Goal: Task Accomplishment & Management: Use online tool/utility

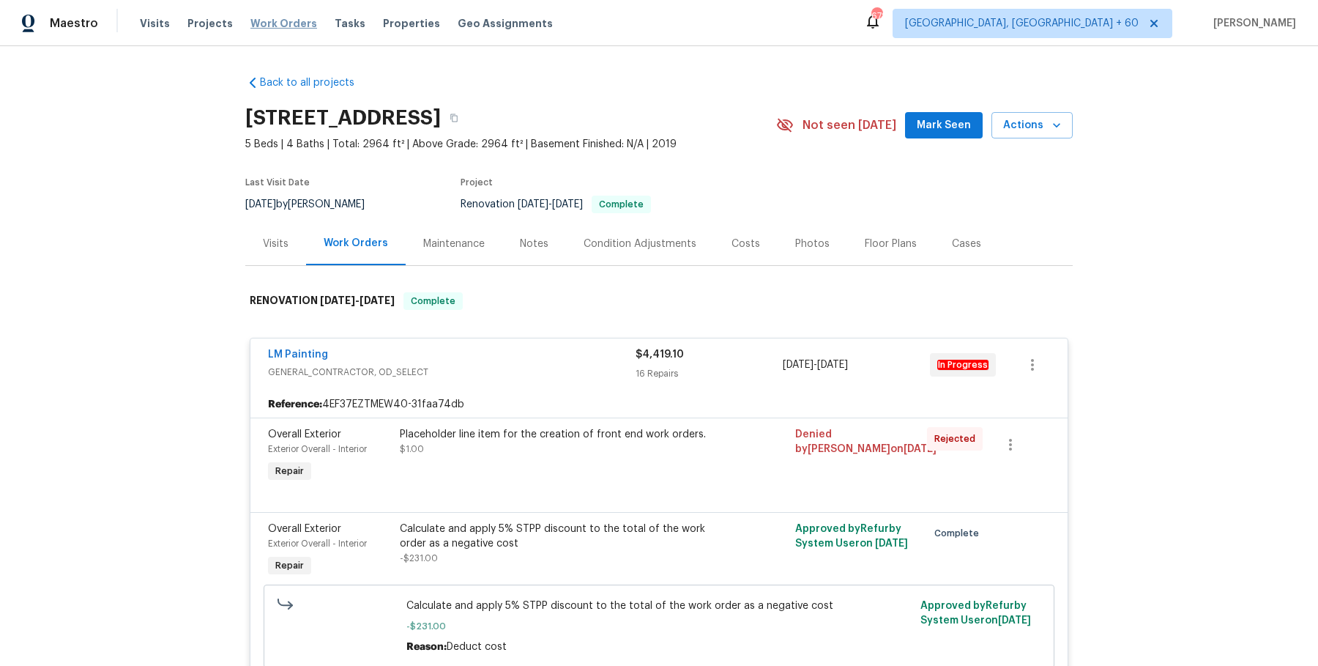
click at [291, 28] on span "Work Orders" at bounding box center [283, 23] width 67 height 15
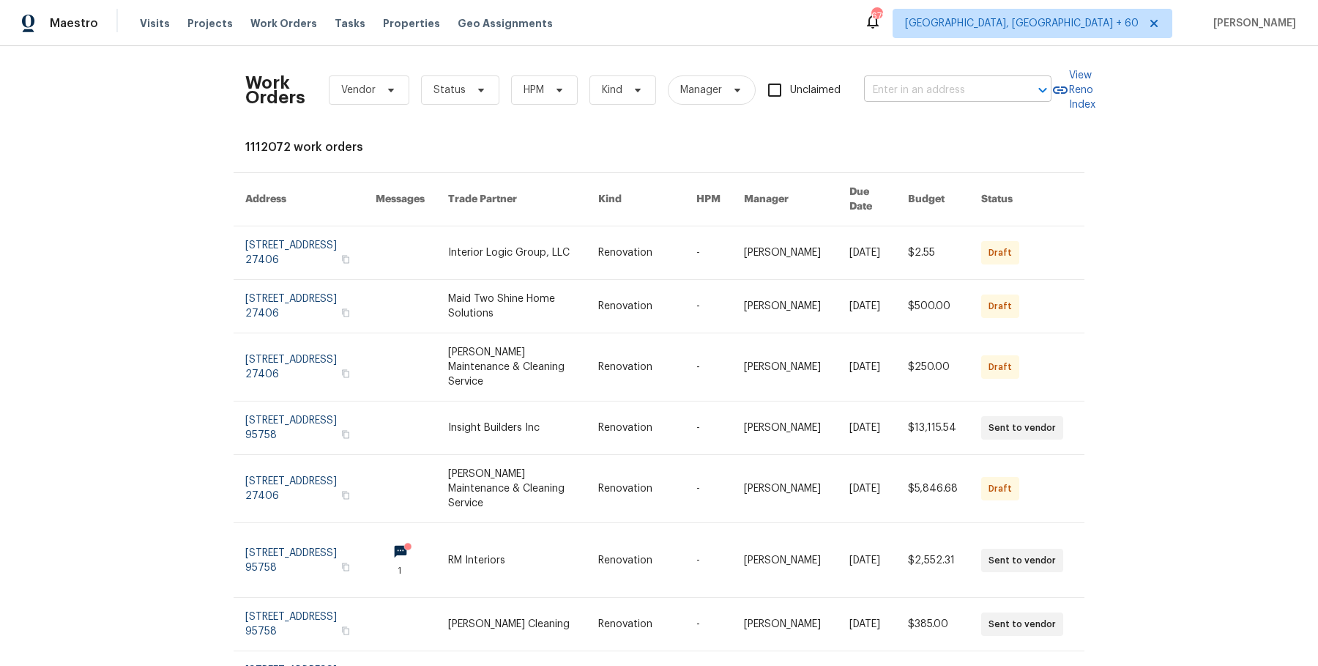
click at [956, 89] on input "text" at bounding box center [937, 90] width 146 height 23
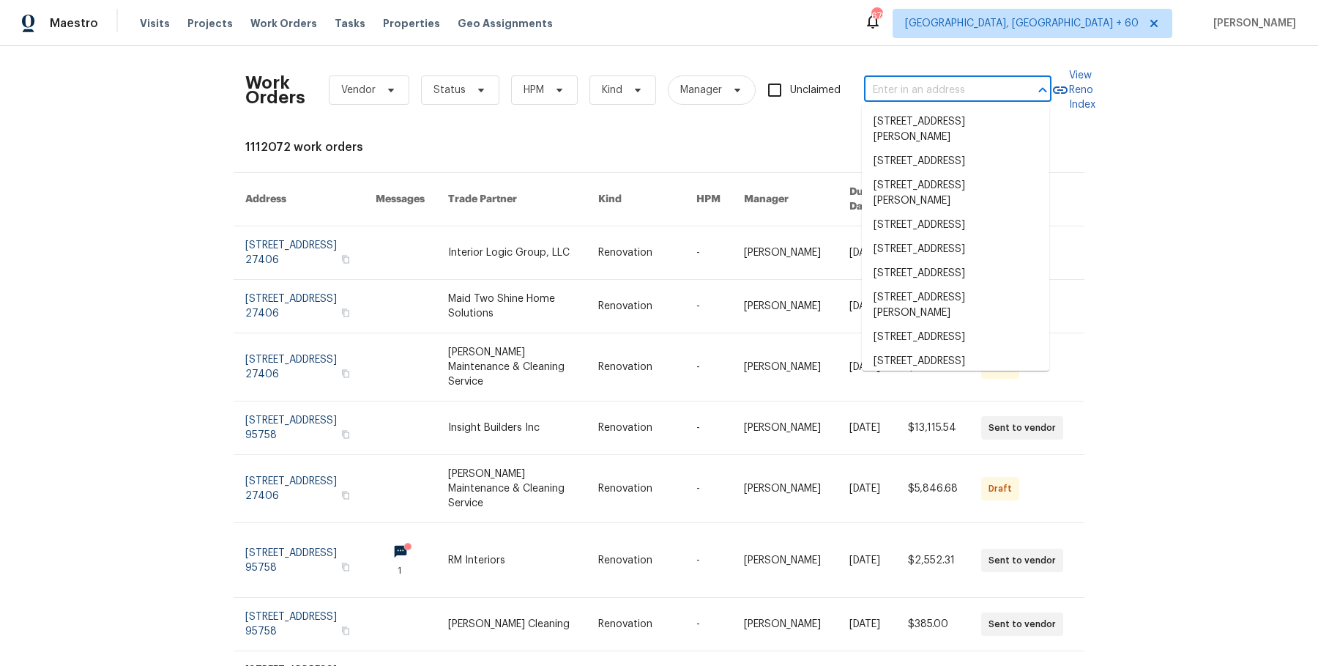
paste input "[STREET_ADDRESS][PERSON_NAME]"
type input "[STREET_ADDRESS][PERSON_NAME]"
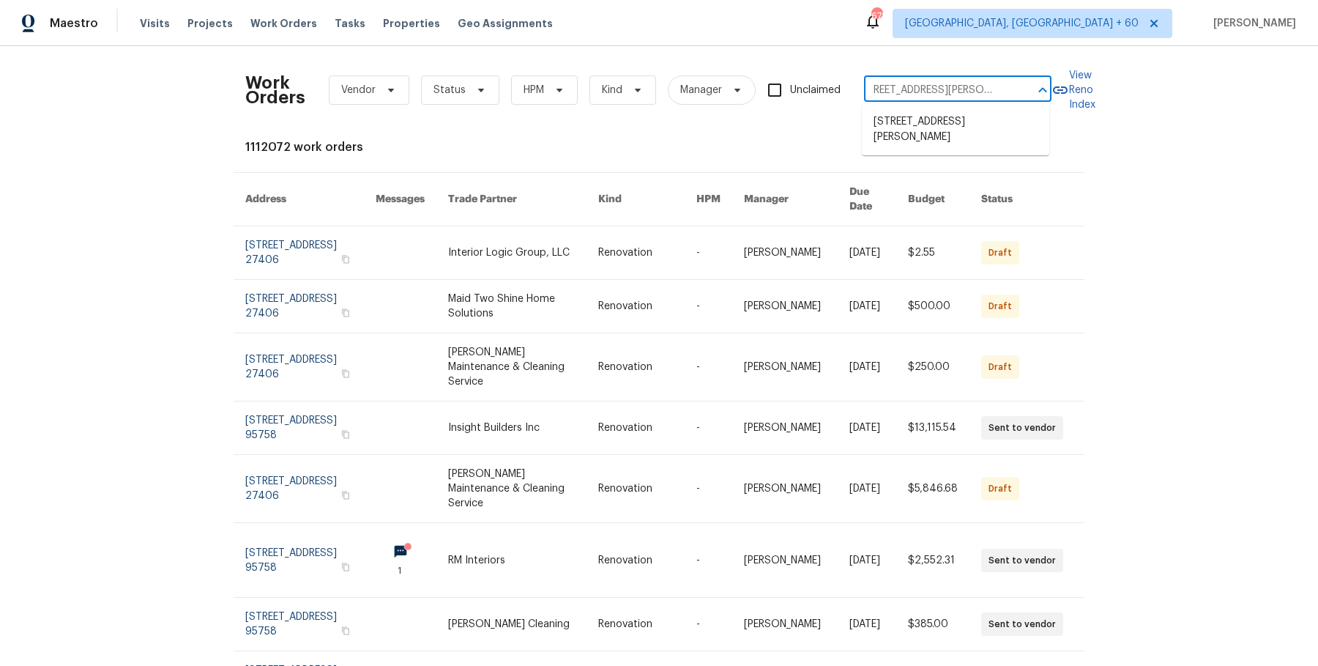
click at [934, 139] on ul "[STREET_ADDRESS][PERSON_NAME]" at bounding box center [955, 129] width 187 height 51
click at [945, 110] on li "[STREET_ADDRESS][PERSON_NAME]" at bounding box center [955, 130] width 187 height 40
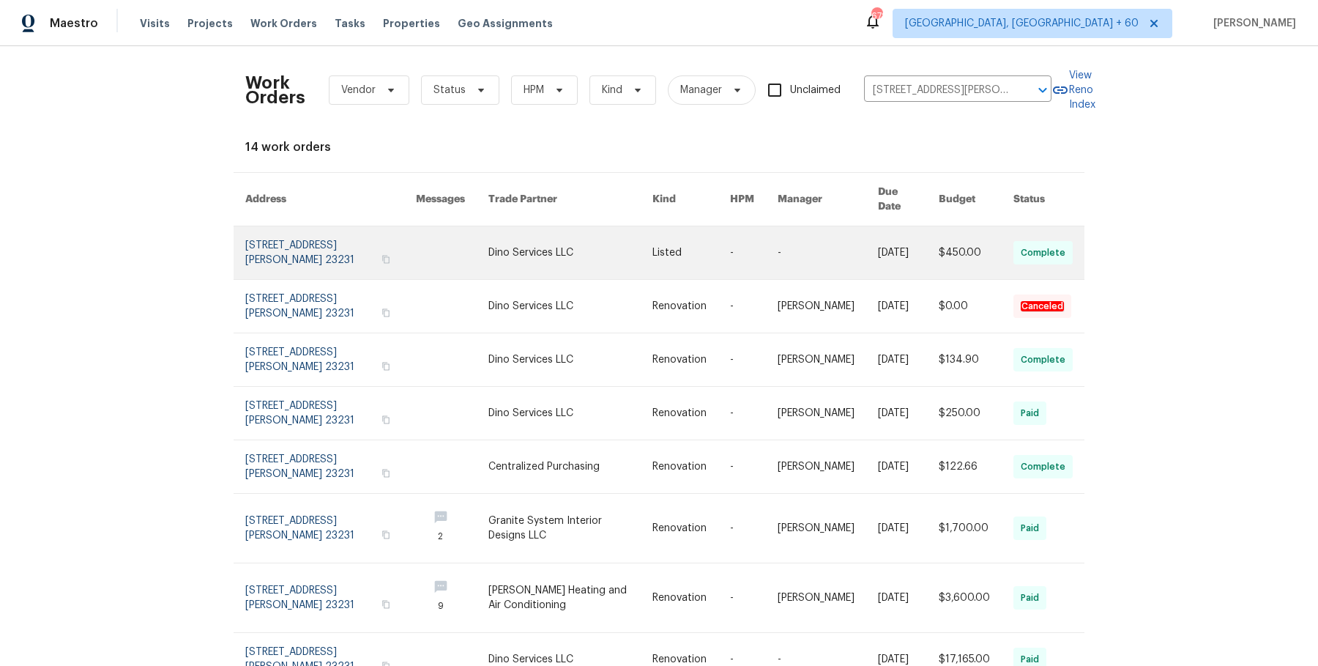
click at [730, 234] on link at bounding box center [754, 252] width 48 height 53
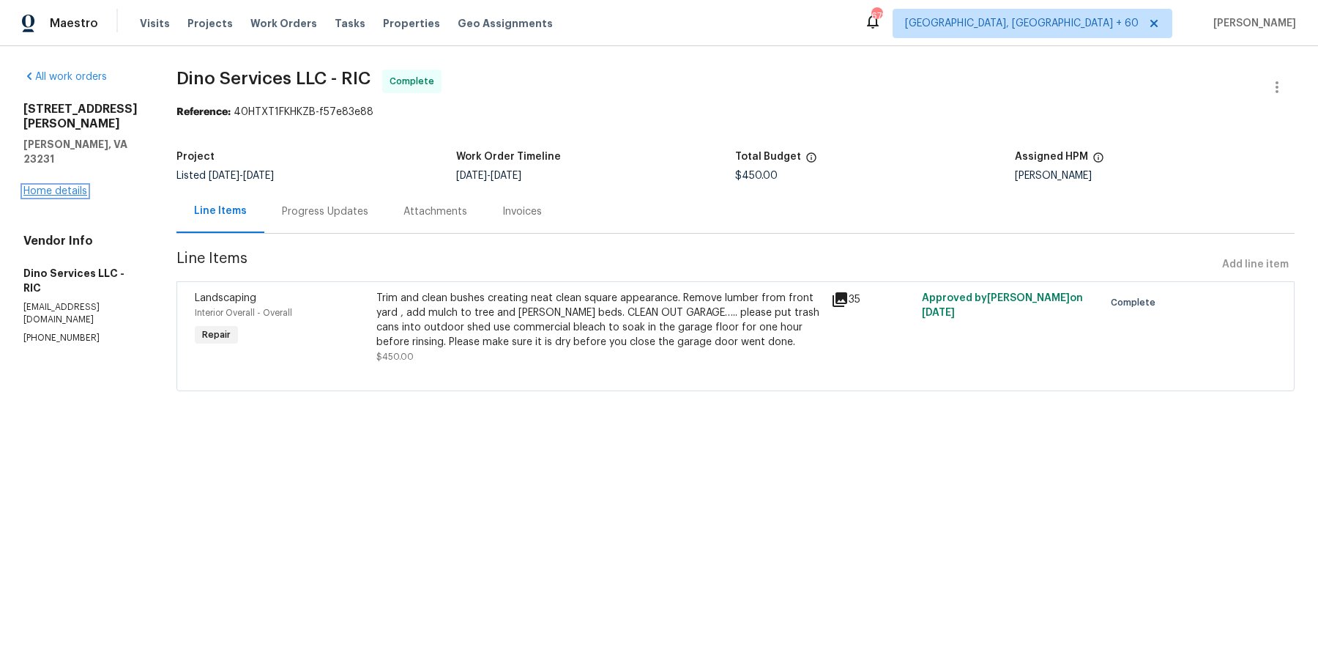
click at [70, 186] on link "Home details" at bounding box center [55, 191] width 64 height 10
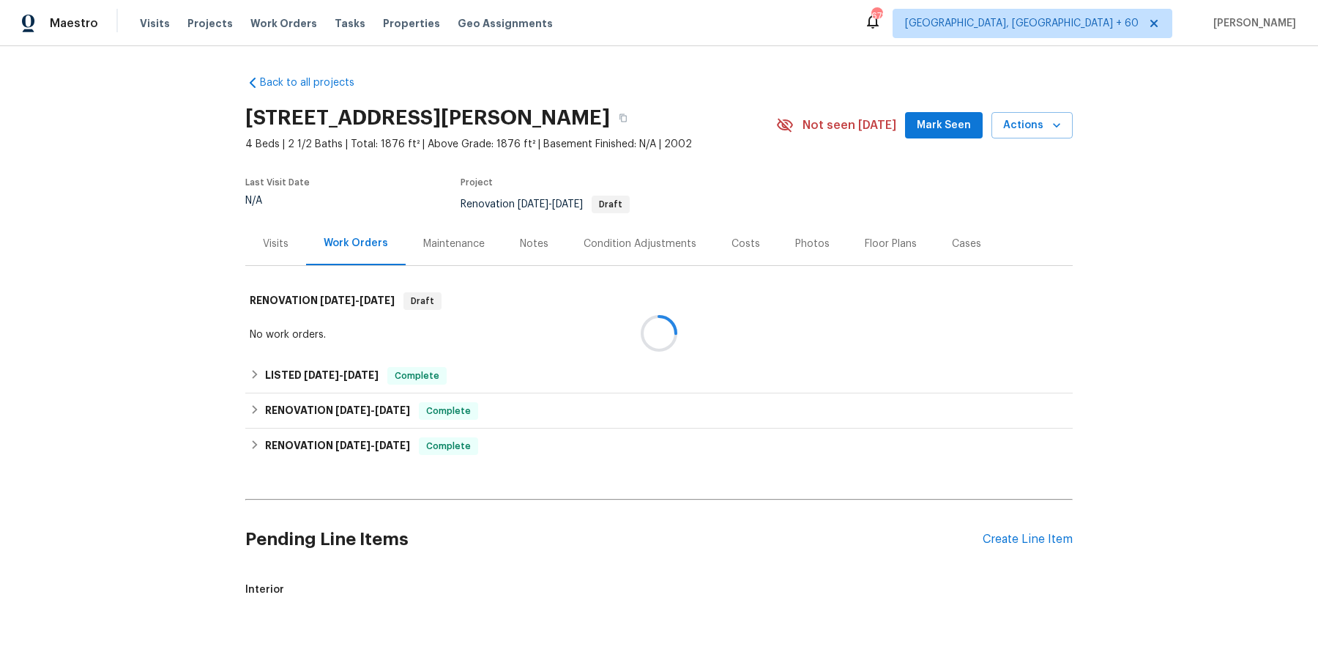
click at [583, 330] on div at bounding box center [659, 333] width 1318 height 666
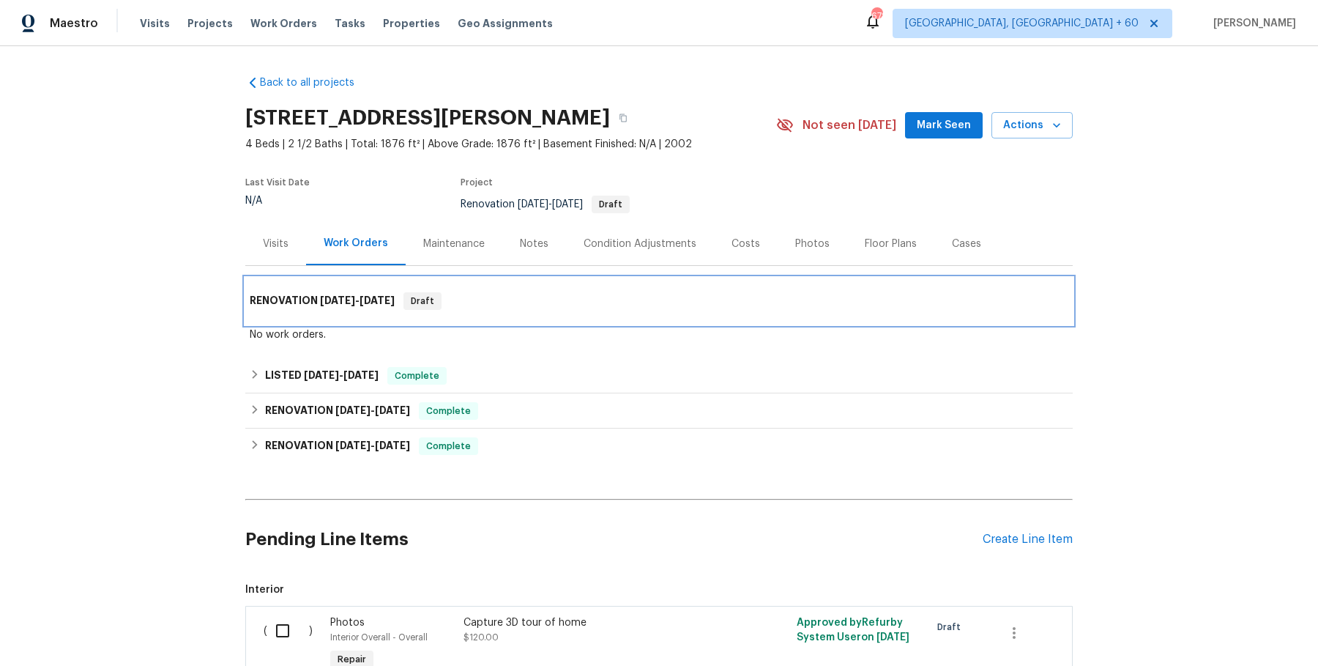
click at [588, 313] on div "RENOVATION [DATE] - [DATE] Draft" at bounding box center [659, 301] width 828 height 47
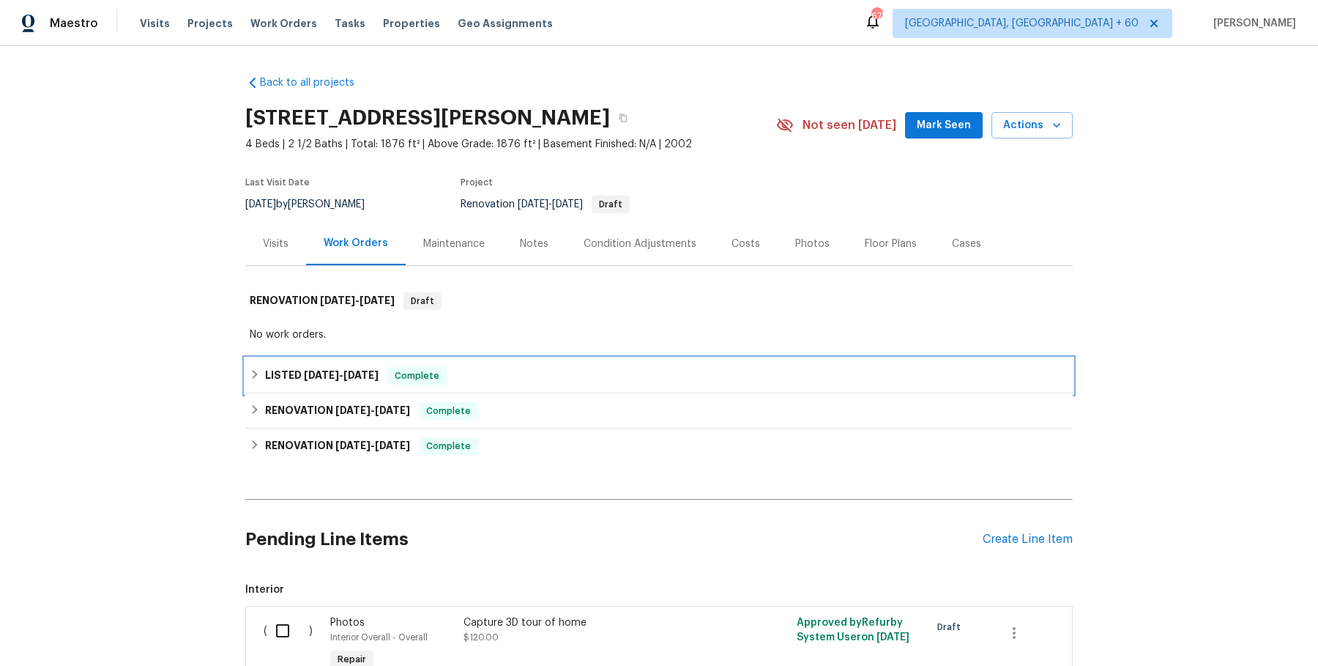
click at [555, 367] on div "LISTED [DATE] - [DATE] Complete" at bounding box center [659, 376] width 819 height 18
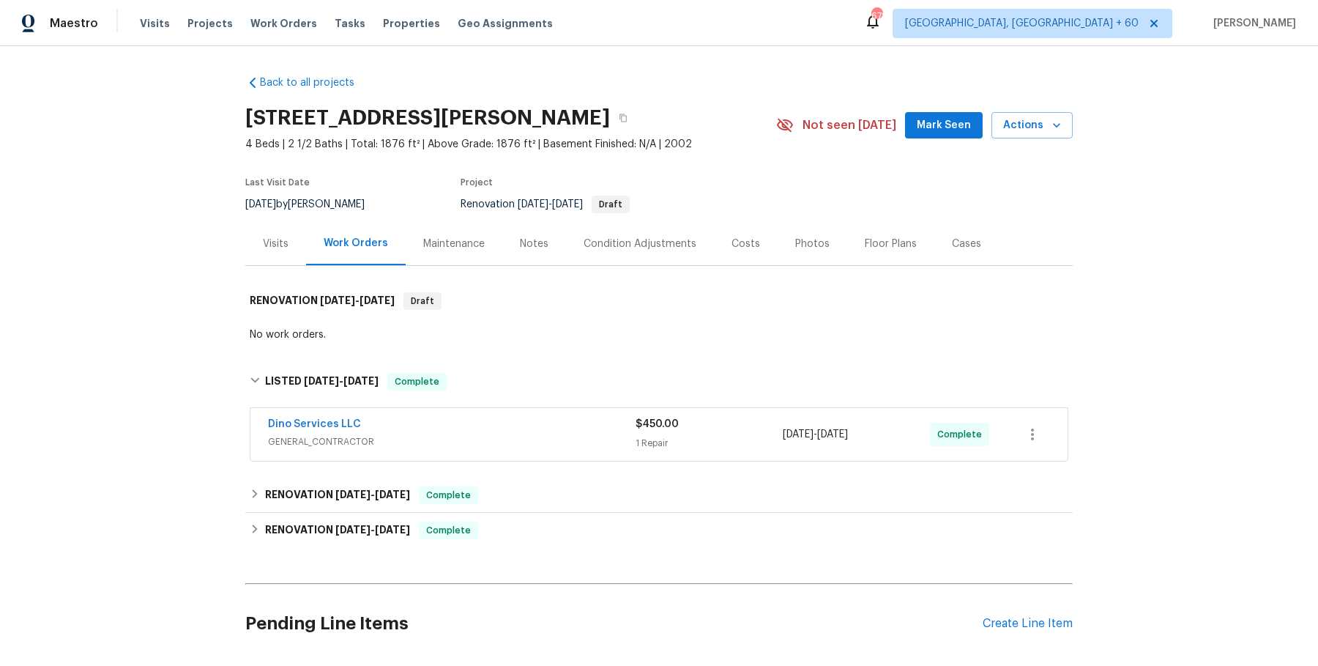
click at [528, 428] on div "Dino Services LLC" at bounding box center [452, 426] width 368 height 18
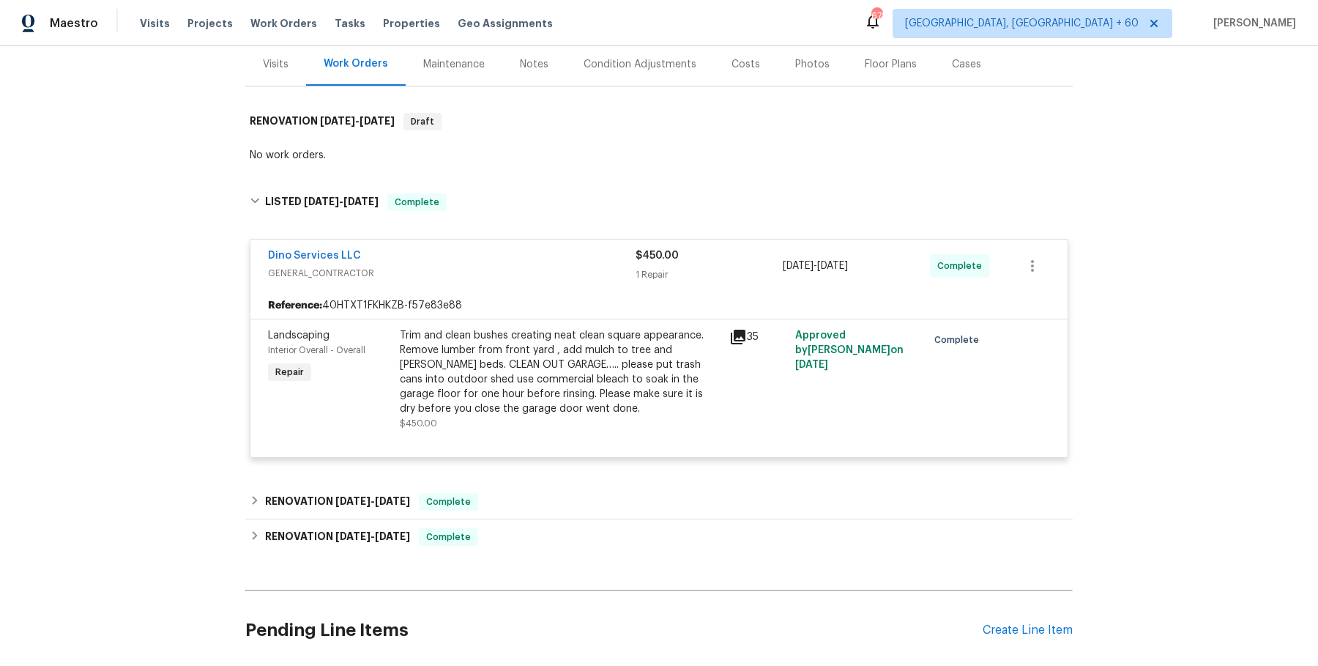
scroll to position [189, 0]
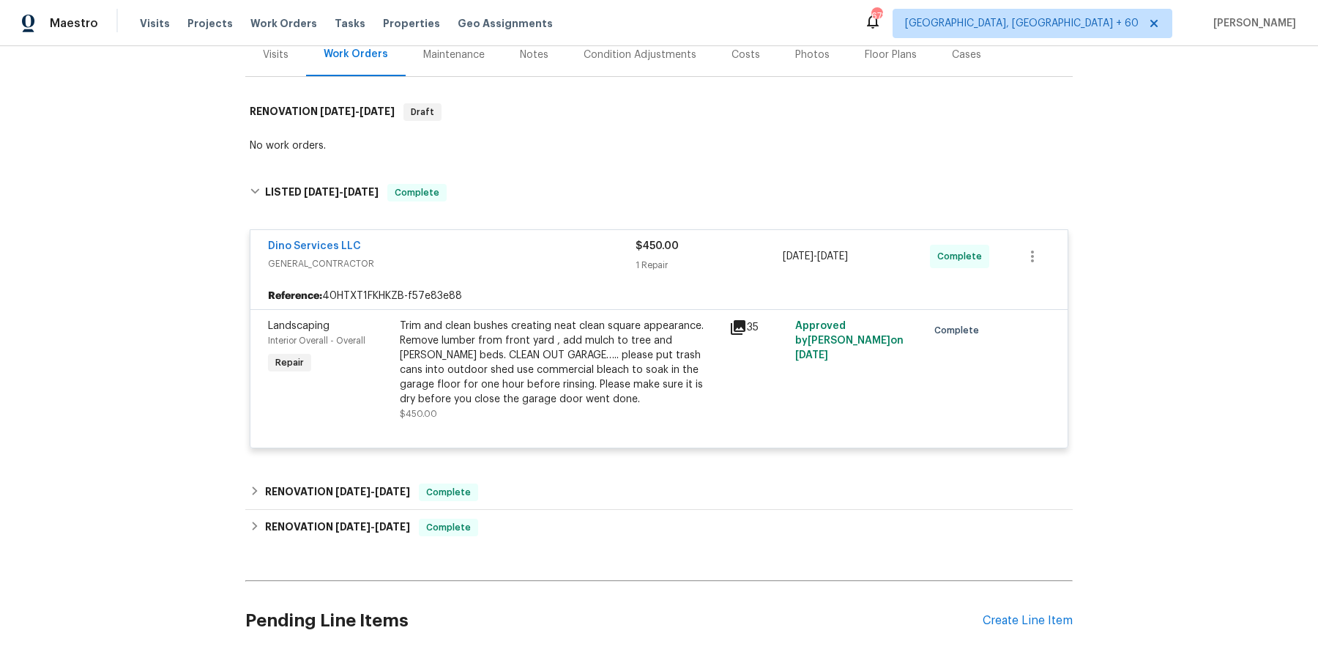
click at [512, 471] on div "Back to all projects [STREET_ADDRESS][PERSON_NAME] 4 Beds | 2 1/2 Baths | Total…" at bounding box center [659, 334] width 828 height 919
click at [508, 494] on div "RENOVATION [DATE] - [DATE] Complete" at bounding box center [659, 492] width 819 height 18
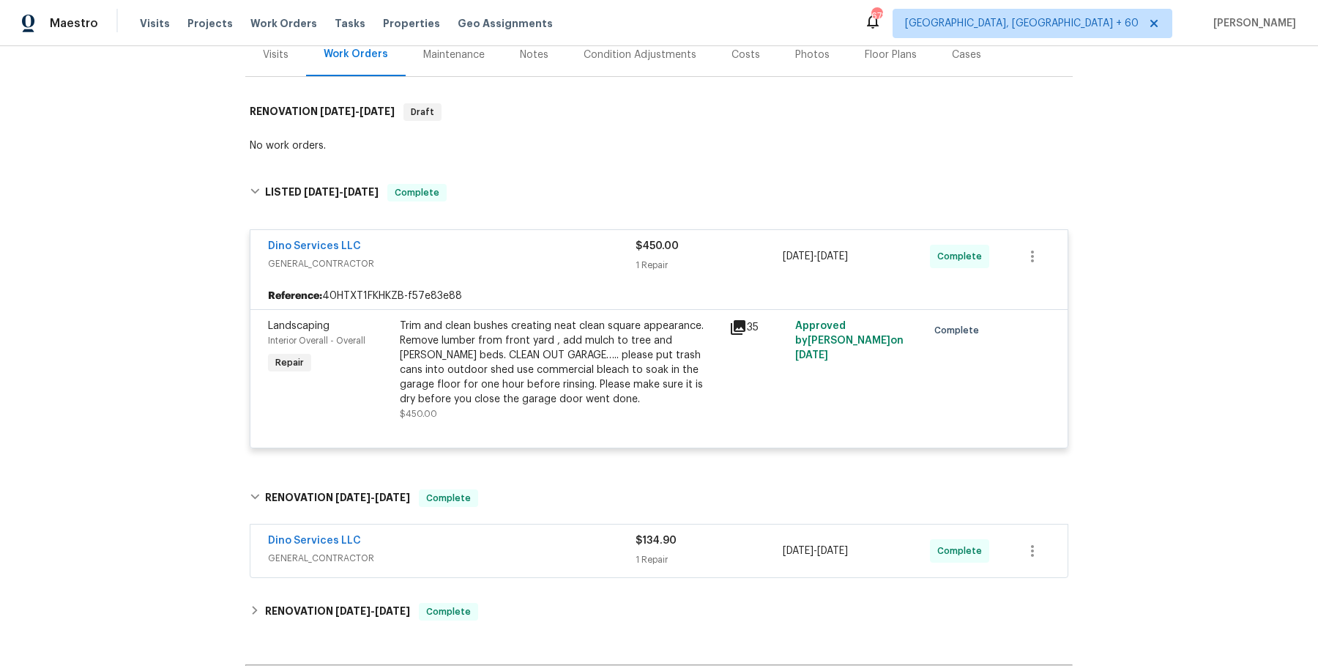
click at [519, 556] on span "GENERAL_CONTRACTOR" at bounding box center [452, 558] width 368 height 15
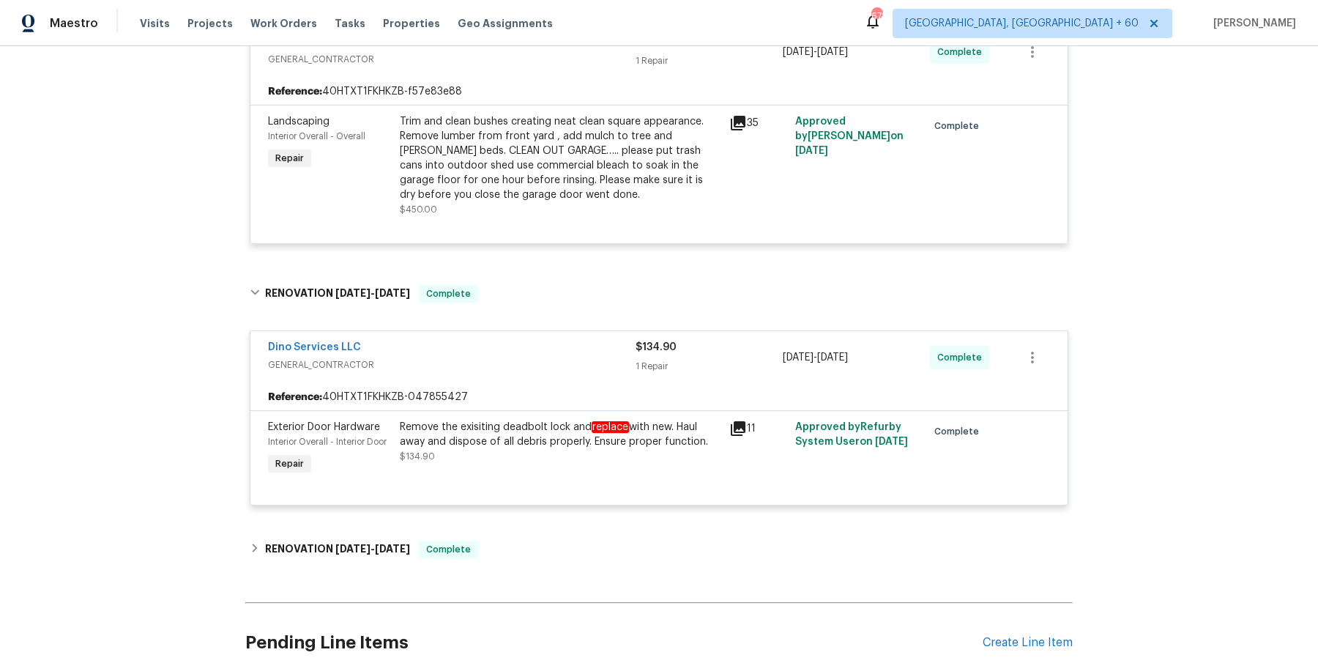
scroll to position [400, 0]
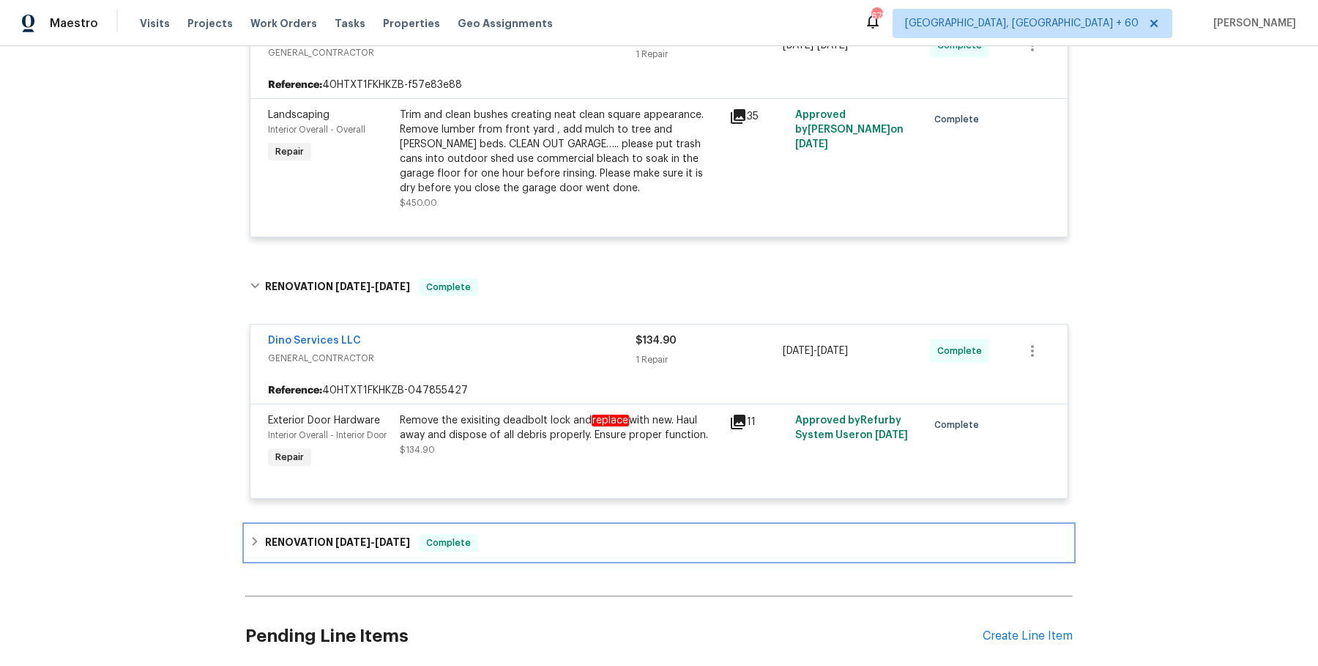
click at [519, 556] on div "RENOVATION [DATE] - [DATE] Complete" at bounding box center [659, 542] width 828 height 35
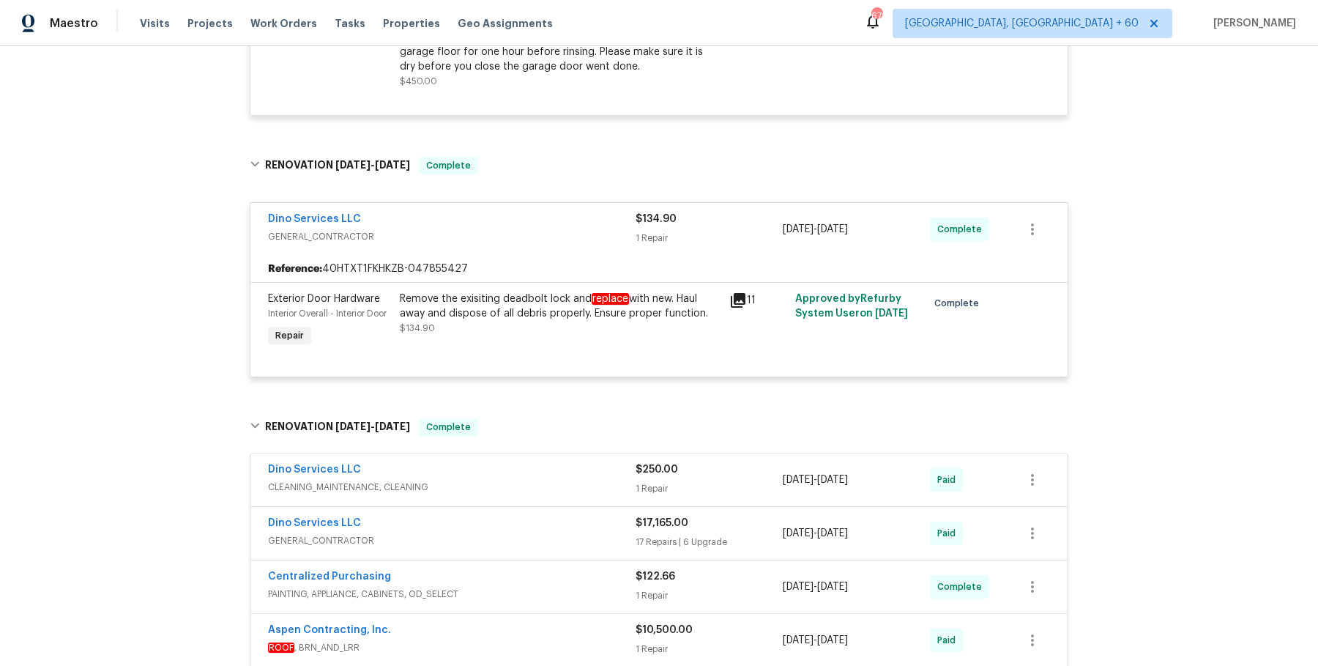
click at [553, 475] on div "Dino Services LLC" at bounding box center [452, 471] width 368 height 18
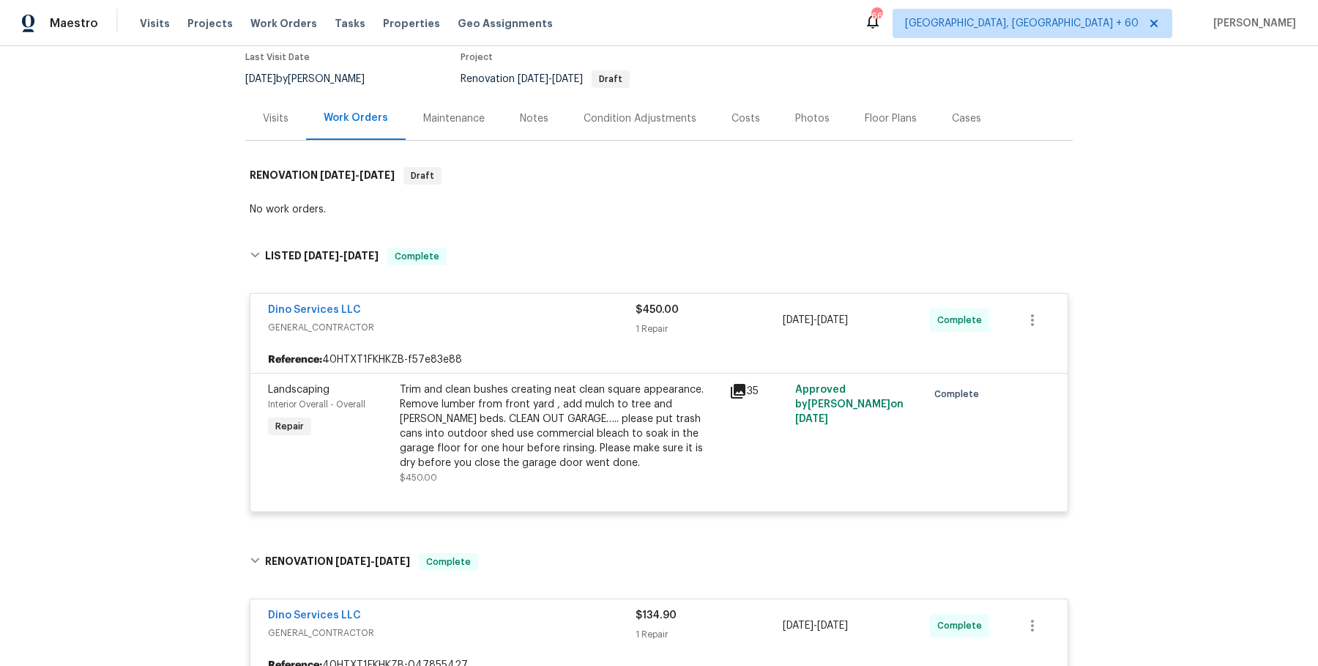
scroll to position [0, 0]
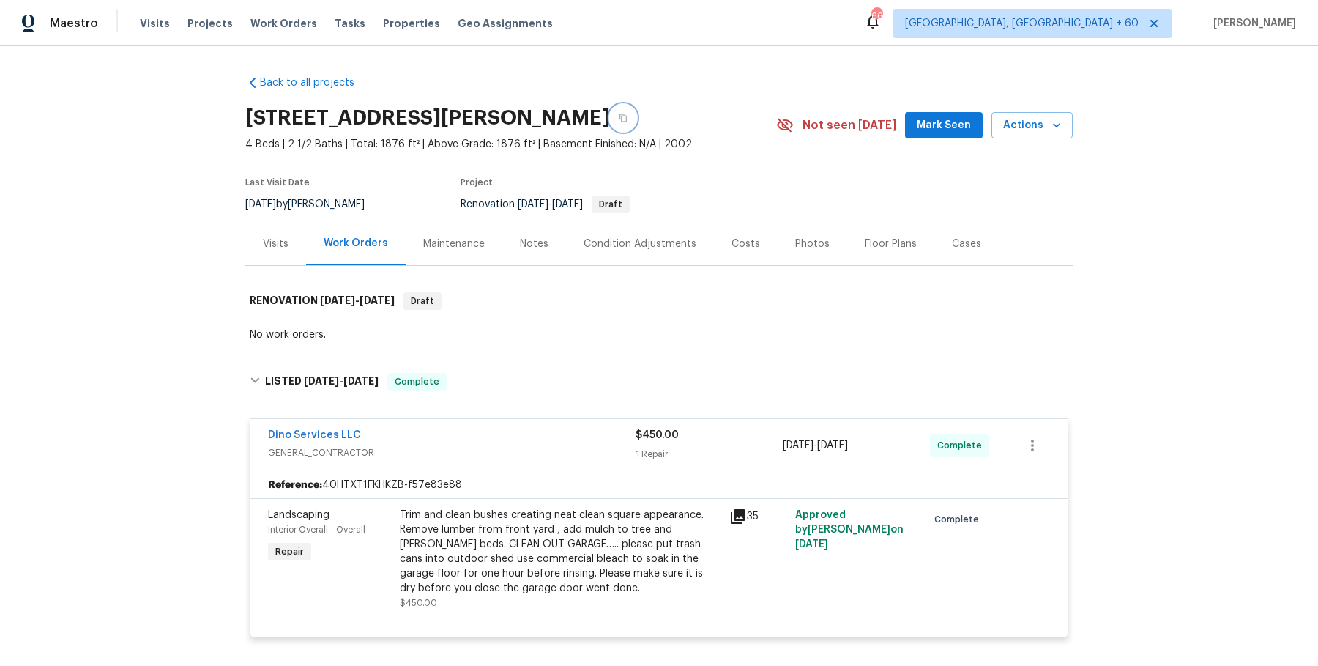
click at [619, 120] on icon "button" at bounding box center [623, 118] width 9 height 9
click at [263, 23] on span "Work Orders" at bounding box center [283, 23] width 67 height 15
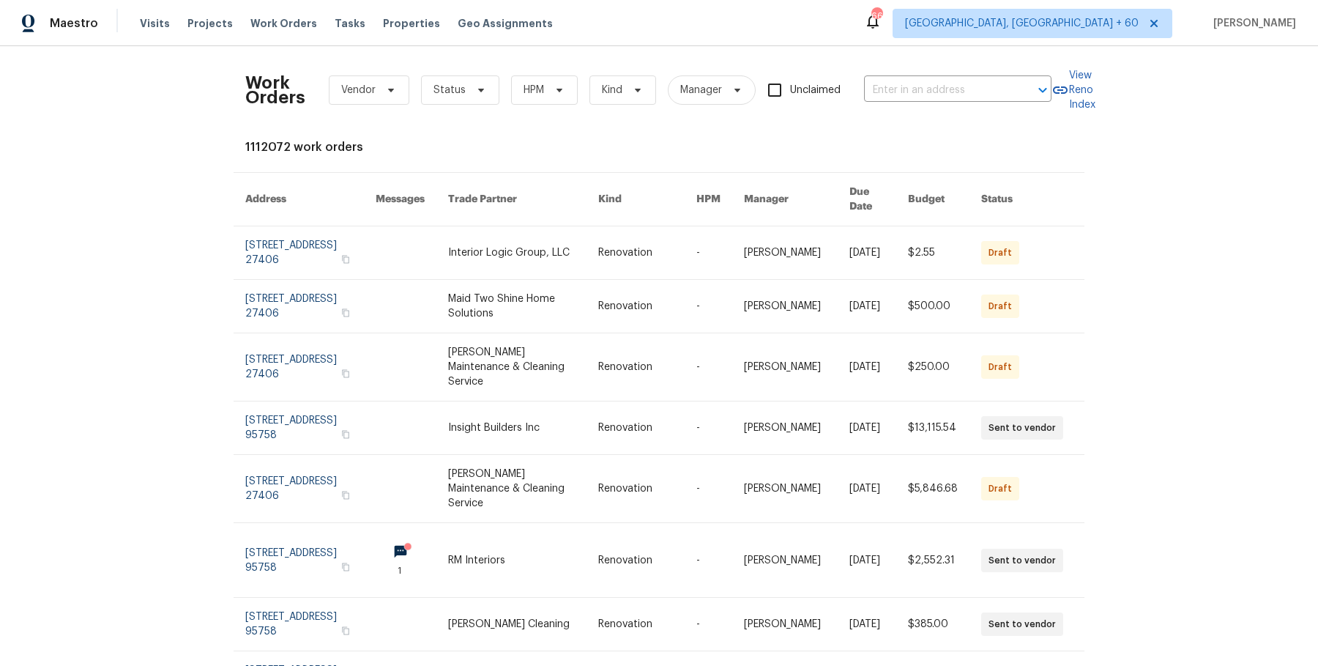
click at [943, 75] on div "Work Orders Vendor Status HPM Kind Manager Unclaimed ​" at bounding box center [648, 90] width 806 height 64
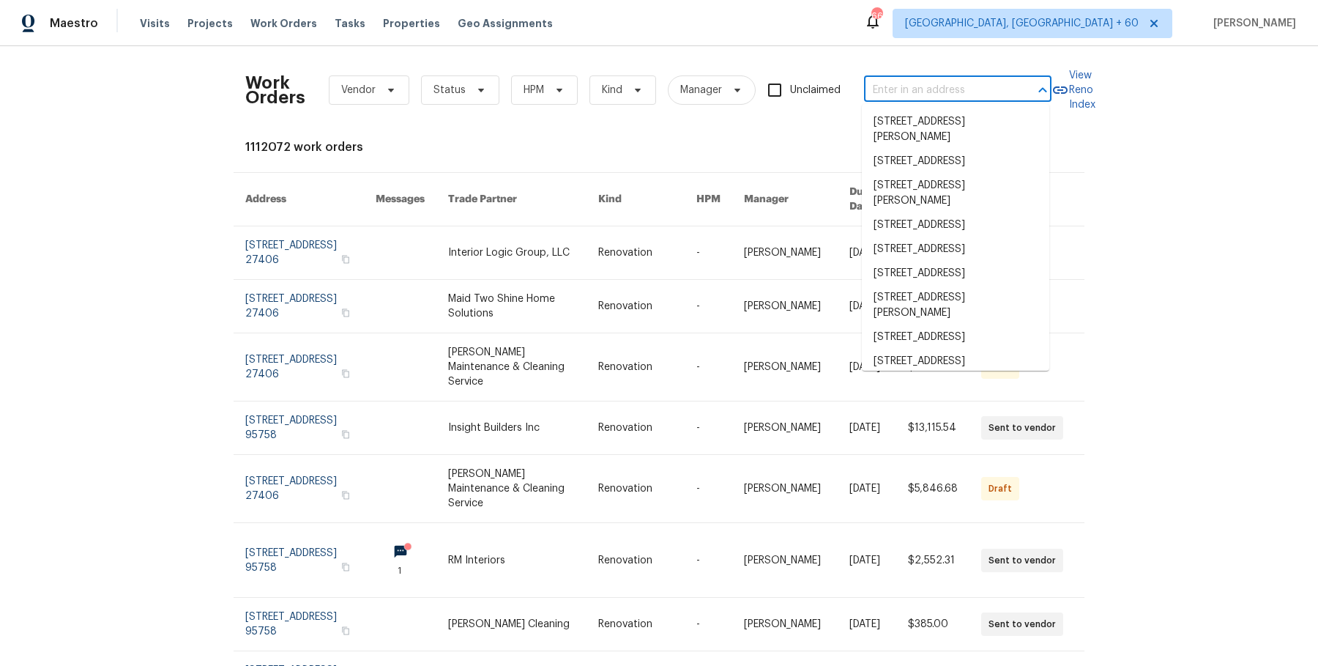
click at [939, 85] on input "text" at bounding box center [937, 90] width 146 height 23
click at [941, 93] on input "text" at bounding box center [937, 90] width 146 height 23
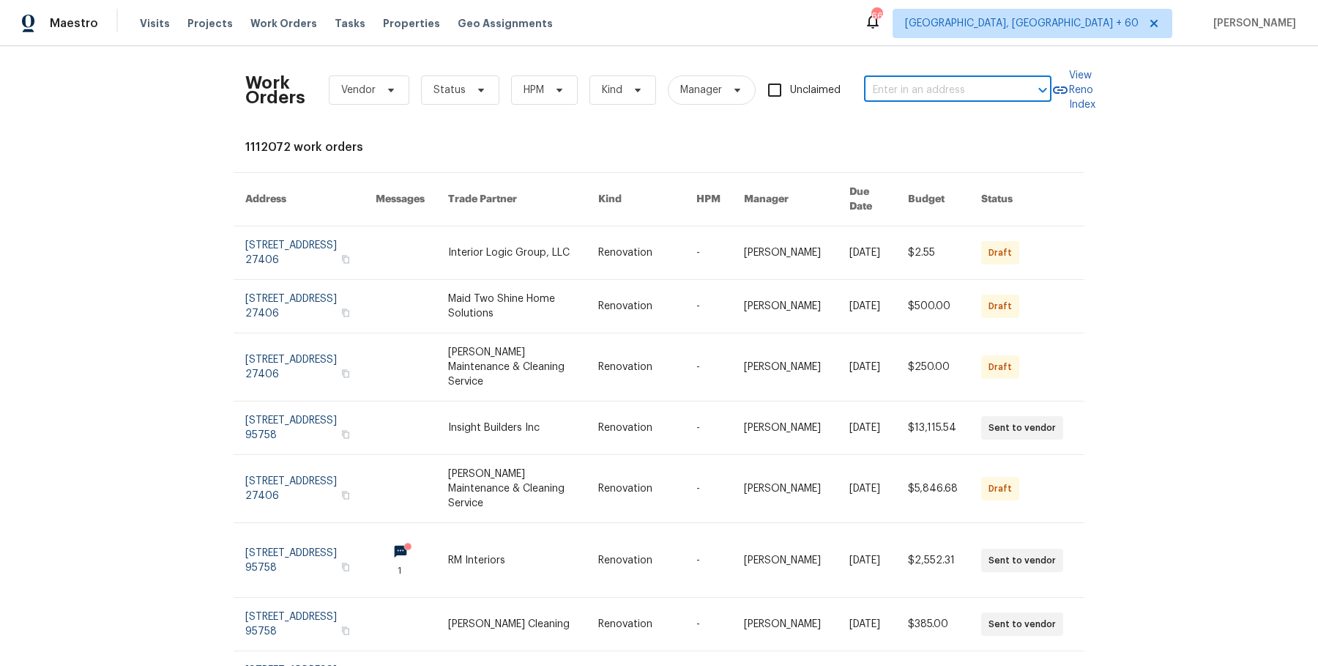
paste input "[STREET_ADDRESS]"
type input "[STREET_ADDRESS]"
click at [931, 125] on li "[STREET_ADDRESS]" at bounding box center [955, 122] width 187 height 24
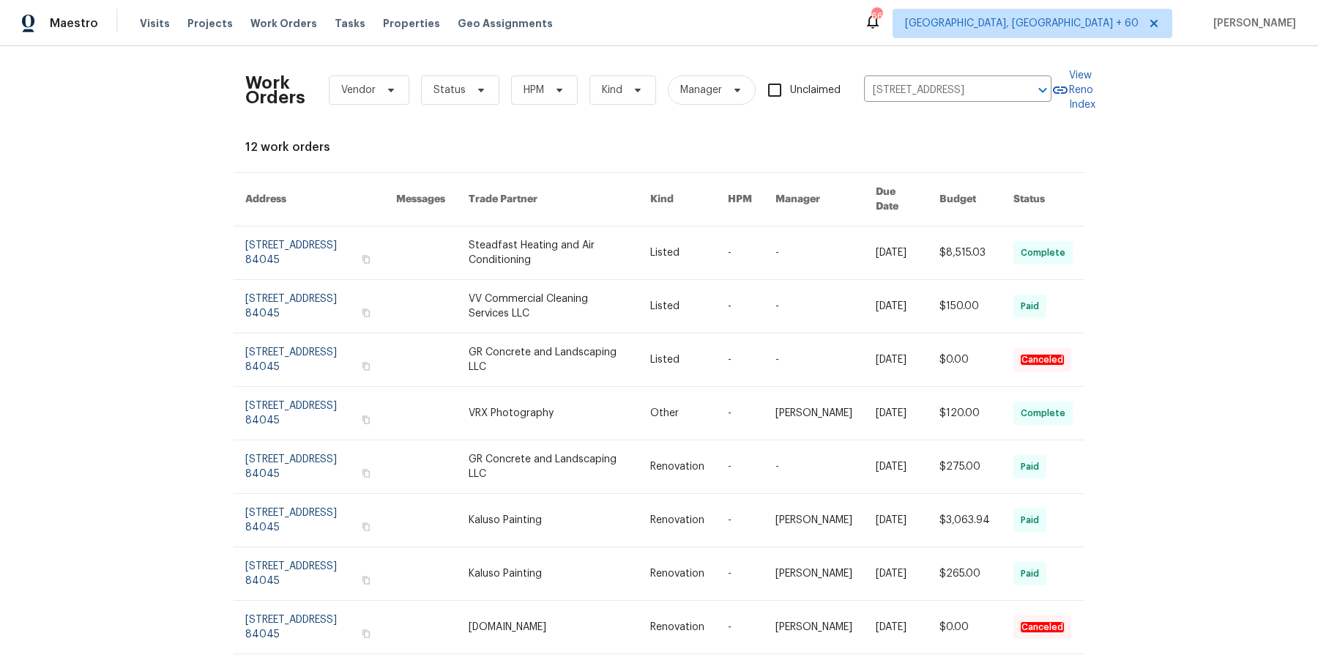
click at [787, 237] on link at bounding box center [826, 252] width 100 height 53
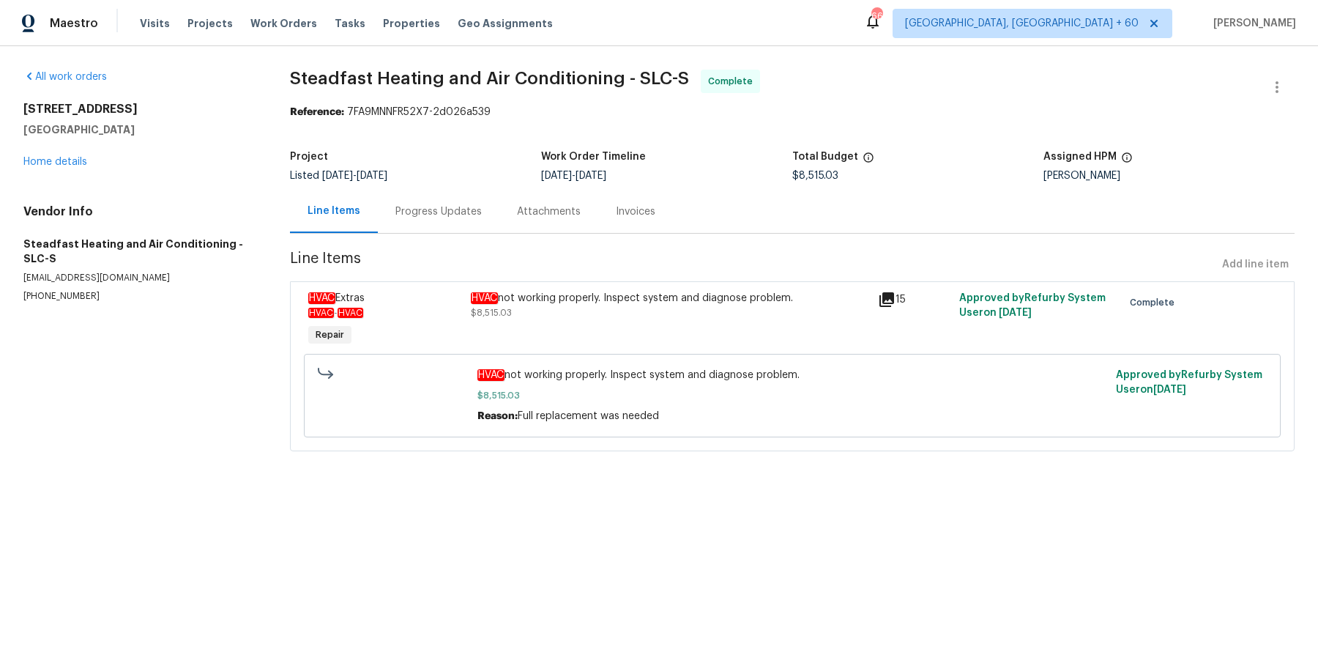
click at [62, 170] on div "All work orders [STREET_ADDRESS] Home details Vendor Info Steadfast Heating and…" at bounding box center [138, 186] width 231 height 233
click at [67, 157] on link "Home details" at bounding box center [55, 162] width 64 height 10
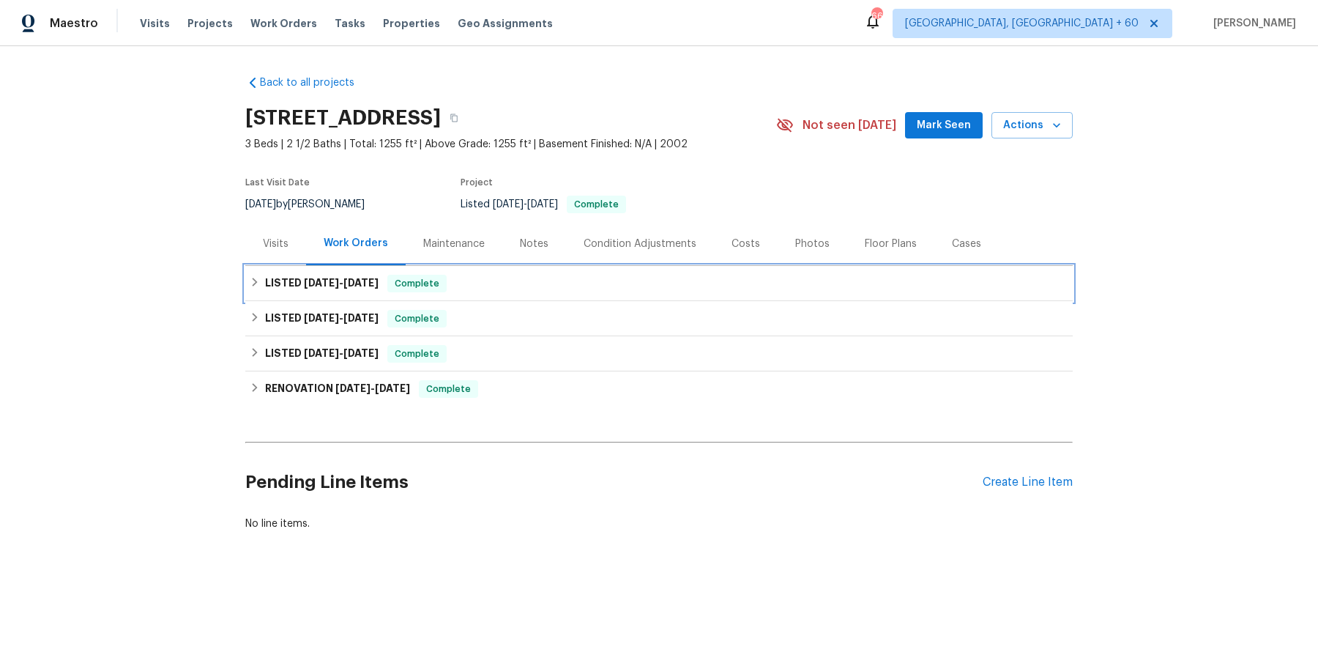
click at [499, 292] on div "LISTED [DATE] - [DATE] Complete" at bounding box center [659, 284] width 819 height 18
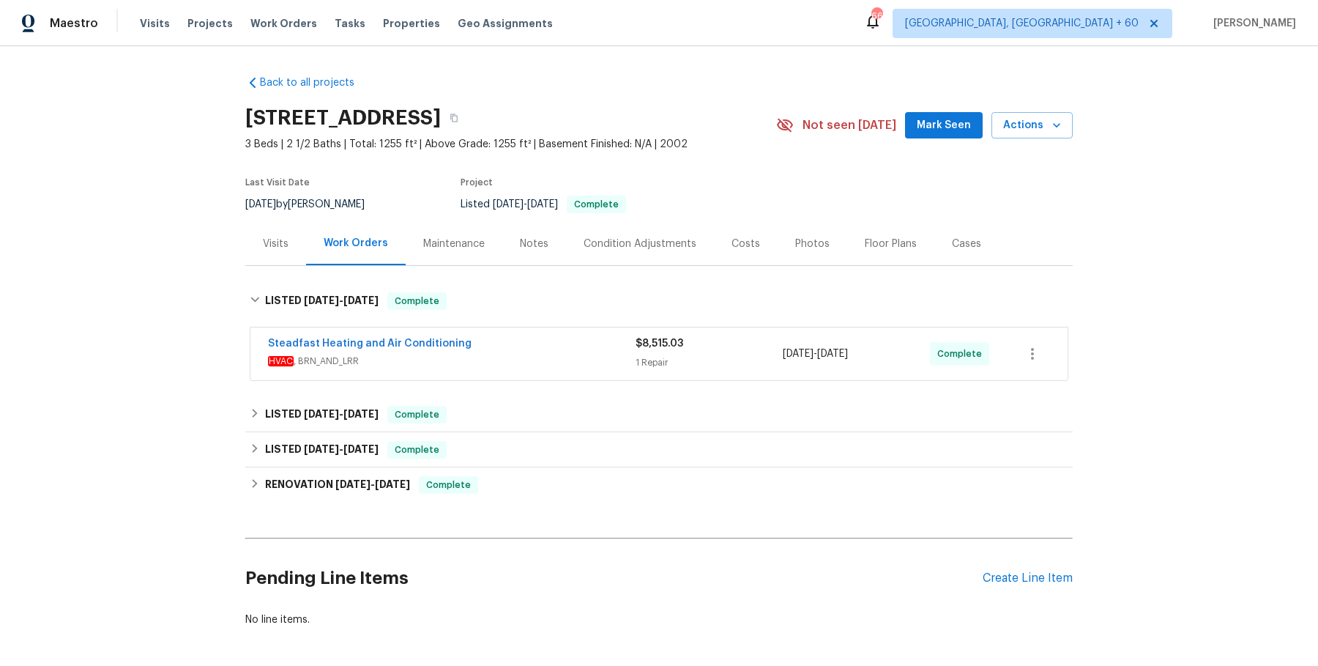
click at [504, 368] on span "HVAC , BRN_AND_LRR" at bounding box center [452, 361] width 368 height 15
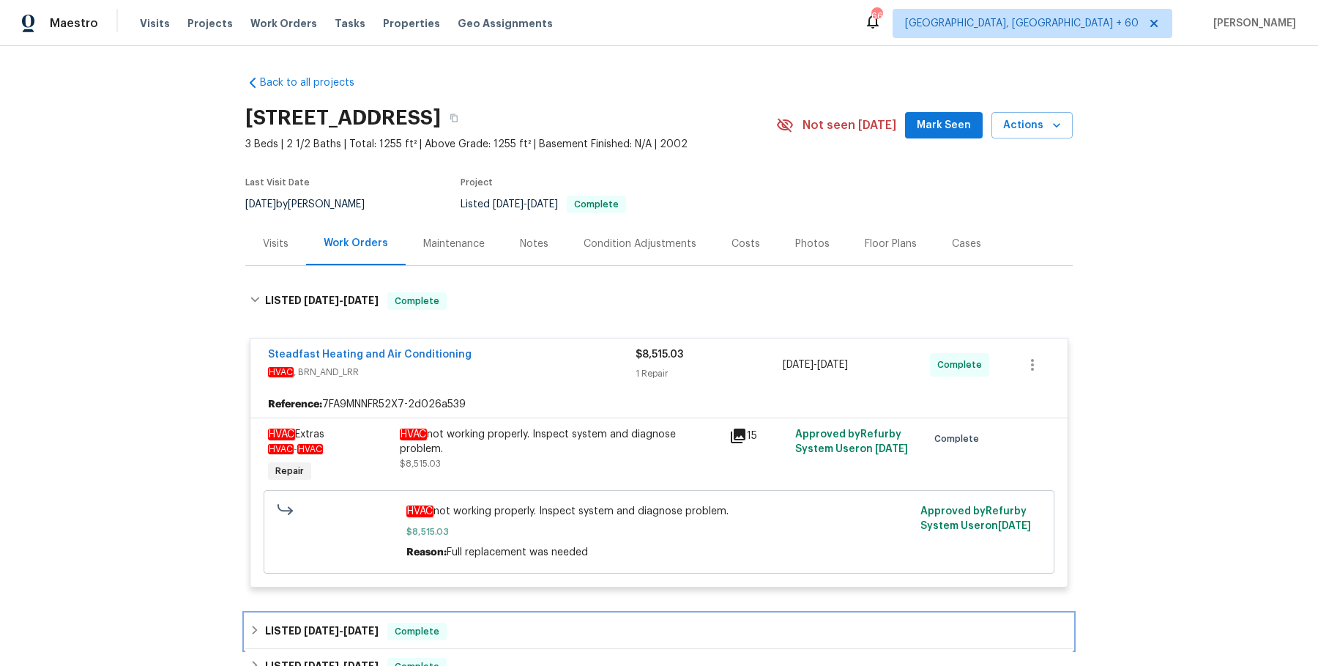
click at [957, 649] on div "LISTED [DATE] - [DATE] Complete" at bounding box center [659, 631] width 828 height 35
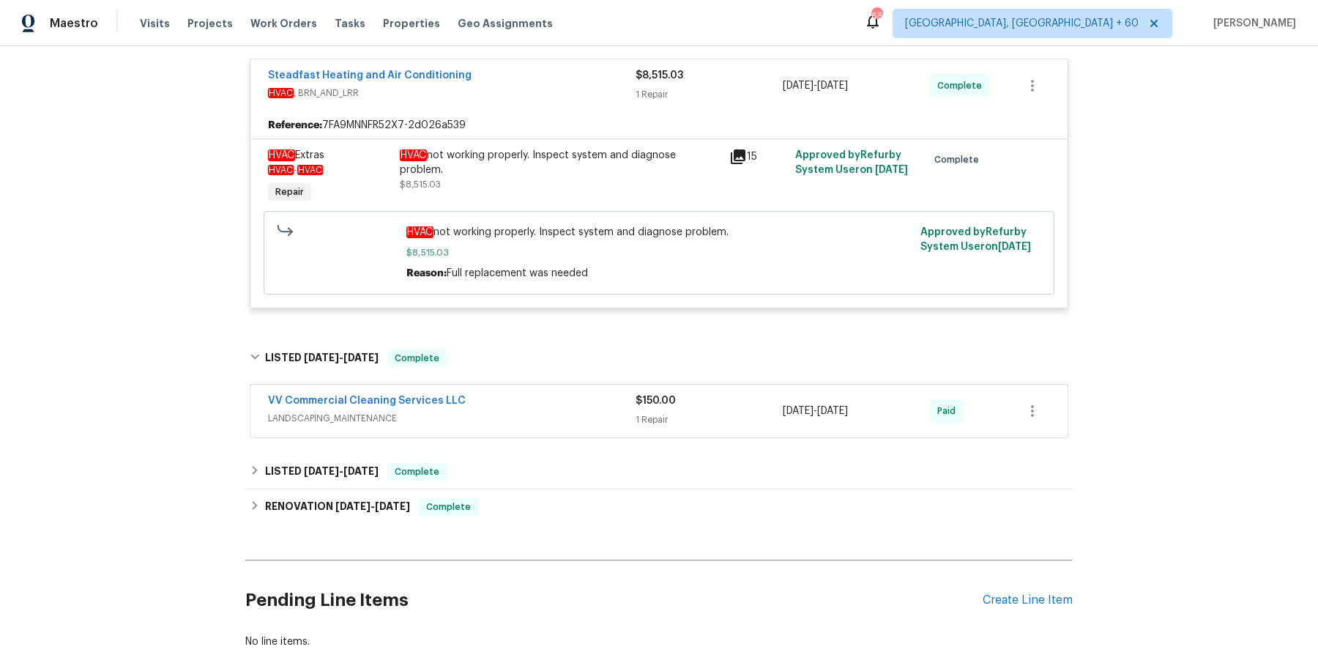
click at [583, 425] on span "LANDSCAPING_MAINTENANCE" at bounding box center [452, 418] width 368 height 15
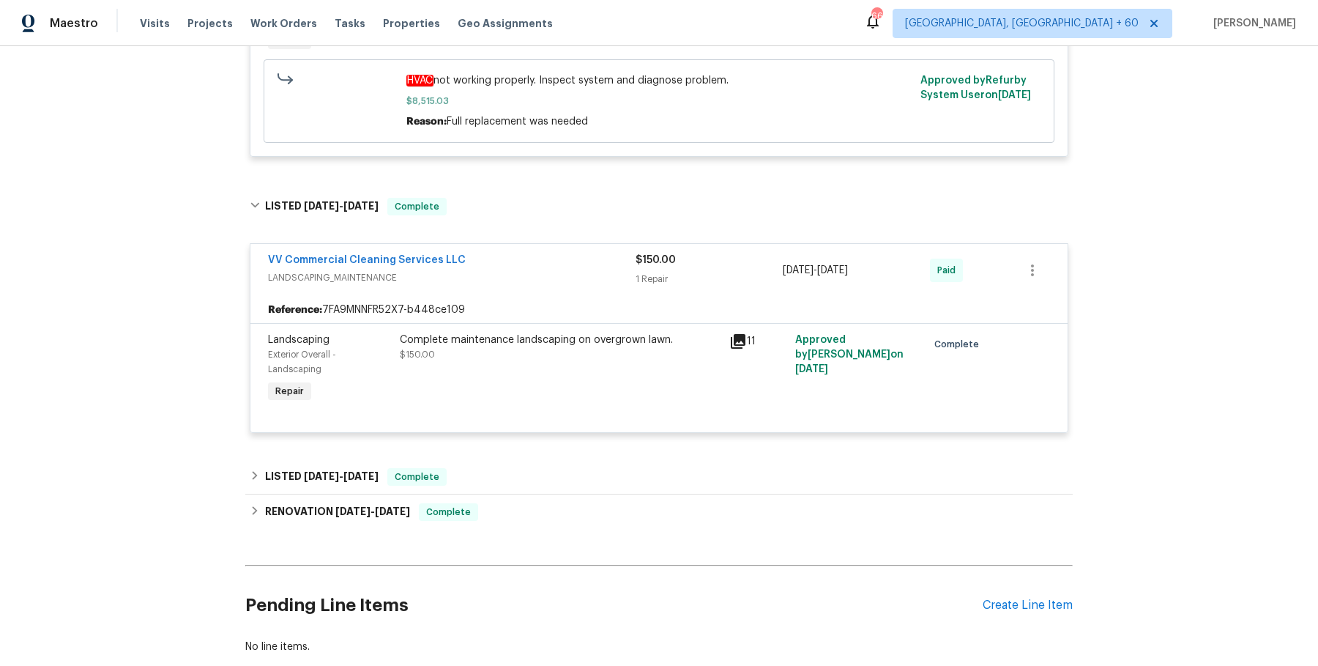
scroll to position [532, 0]
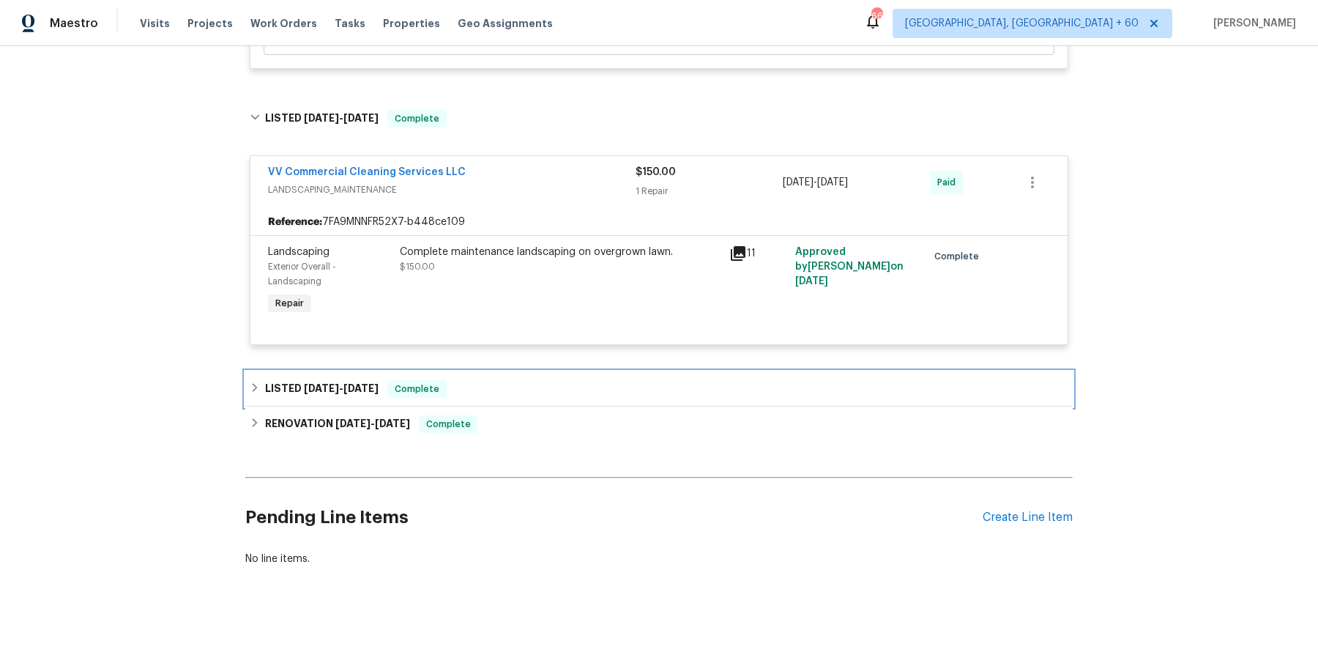
click at [592, 384] on div "LISTED [DATE] - [DATE] Complete" at bounding box center [659, 389] width 819 height 18
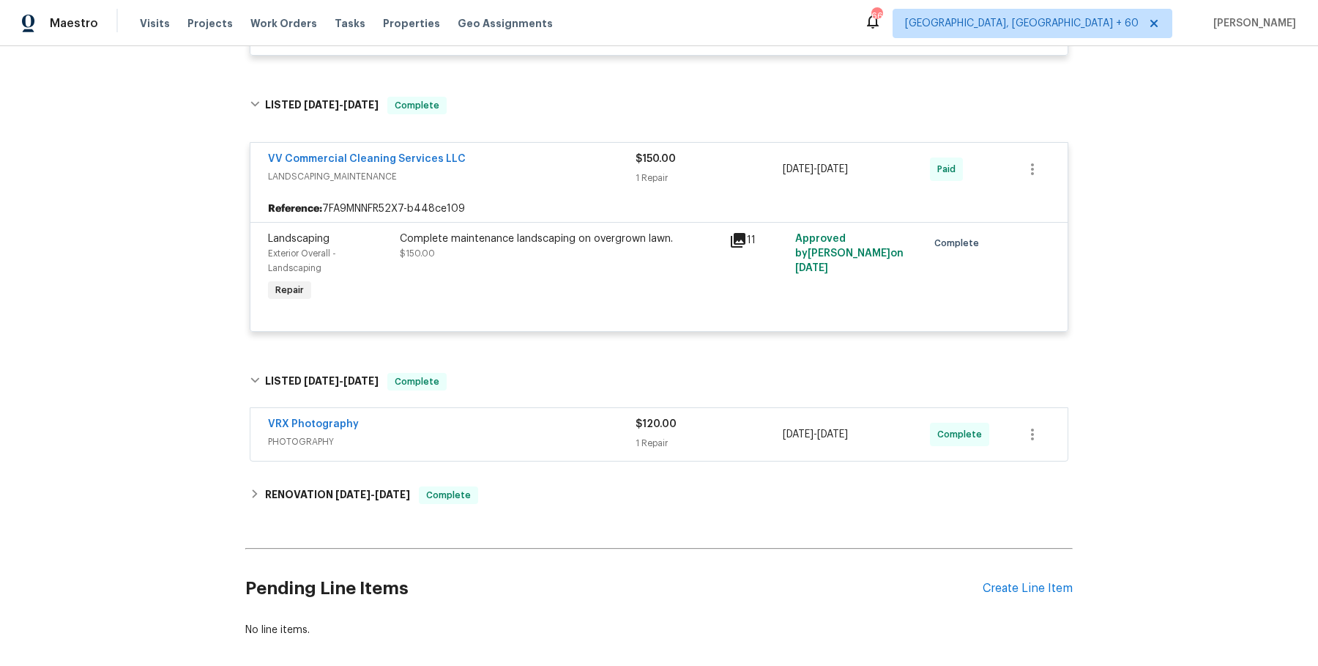
click at [582, 434] on div "VRX Photography" at bounding box center [452, 426] width 368 height 18
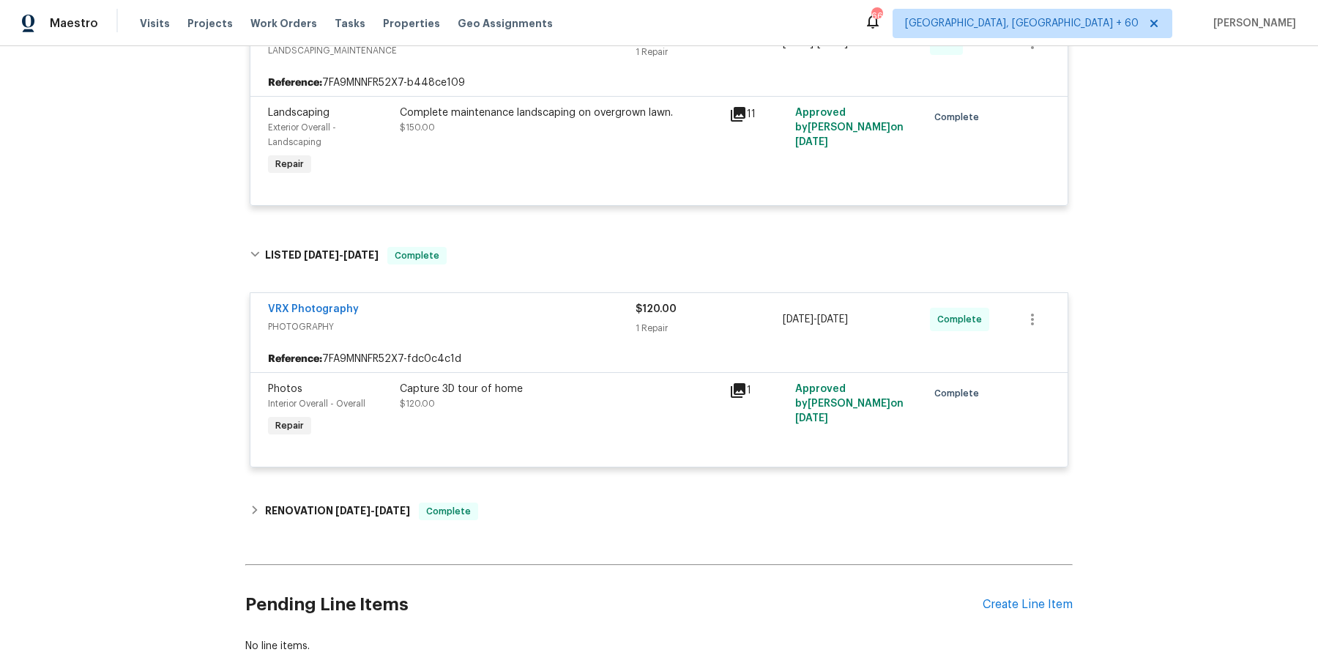
scroll to position [657, 0]
click at [582, 442] on div "Capture 3D tour of home $120.00" at bounding box center [560, 411] width 330 height 67
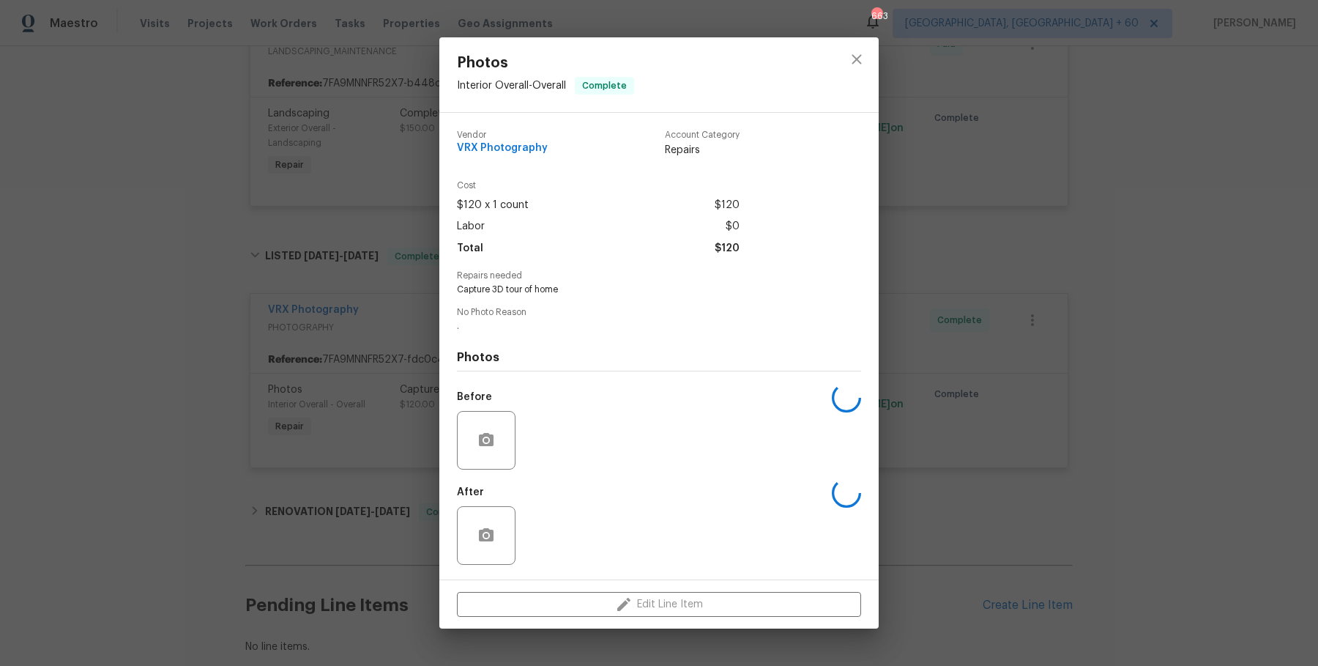
click at [550, 590] on div "Edit Line Item" at bounding box center [658, 604] width 439 height 49
click at [1052, 339] on div "Photos Interior Overall - Overall Complete Vendor VRX Photography Account Categ…" at bounding box center [659, 333] width 1318 height 666
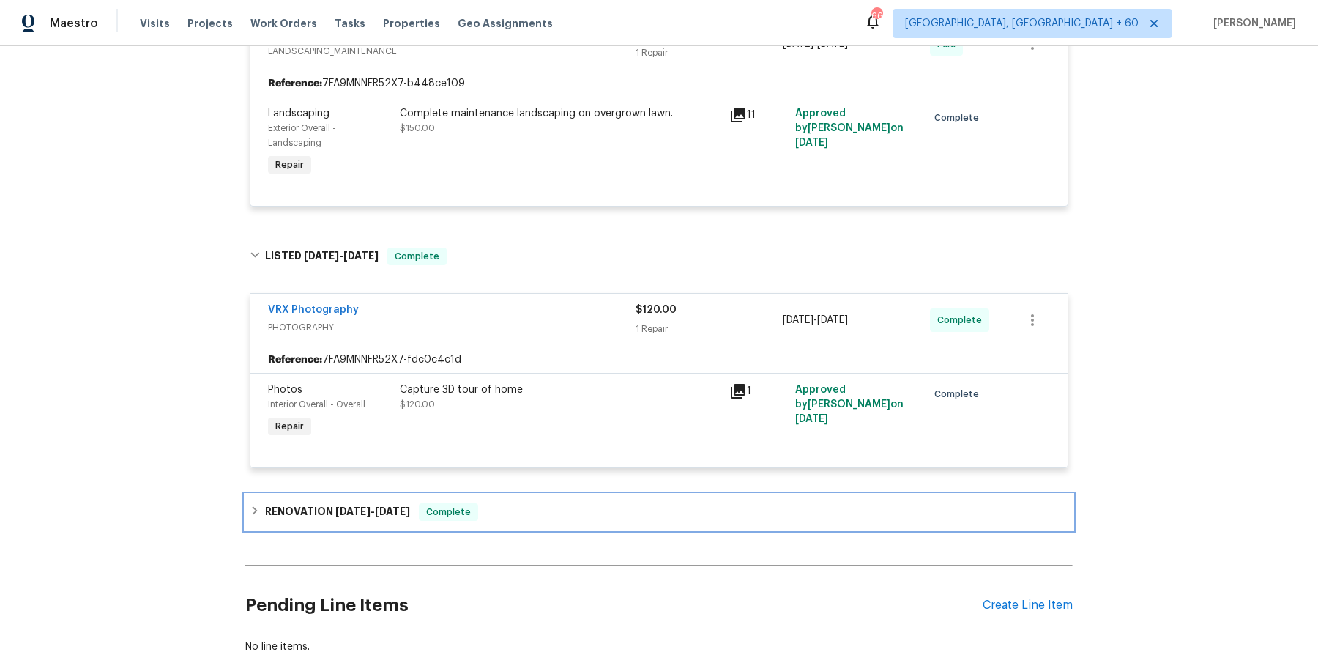
click at [702, 521] on div "RENOVATION [DATE] - [DATE] Complete" at bounding box center [659, 512] width 819 height 18
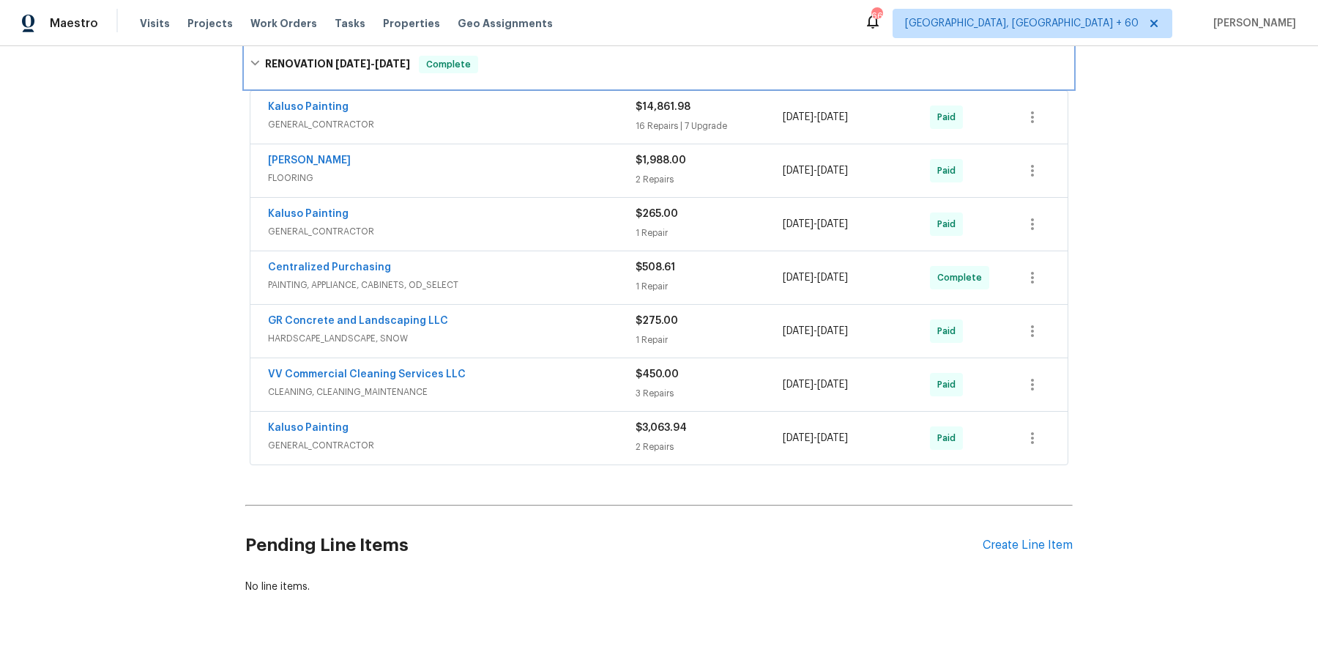
scroll to position [623, 0]
